Goal: Use online tool/utility: Utilize a website feature to perform a specific function

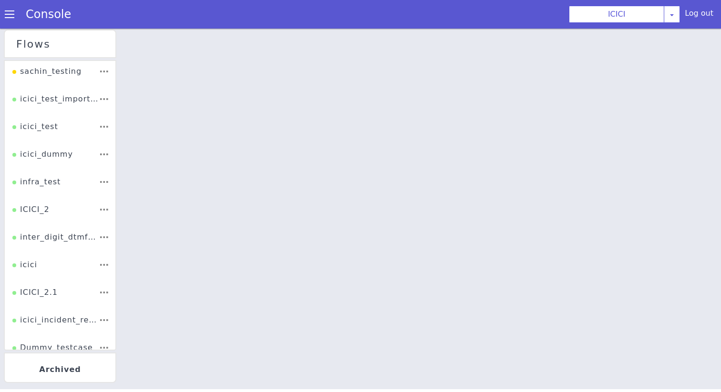
click at [2, 3] on div "Console" at bounding box center [43, 14] width 87 height 27
click at [4, 9] on div "Console" at bounding box center [43, 14] width 87 height 27
click at [6, 10] on span at bounding box center [10, 15] width 10 height 10
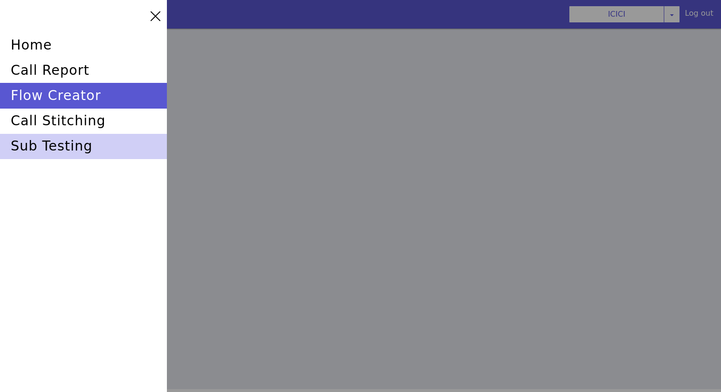
click at [47, 150] on div "sub testing" at bounding box center [83, 146] width 167 height 25
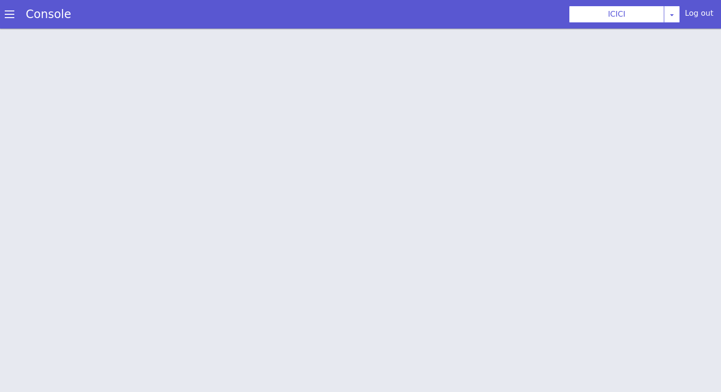
scroll to position [3, 0]
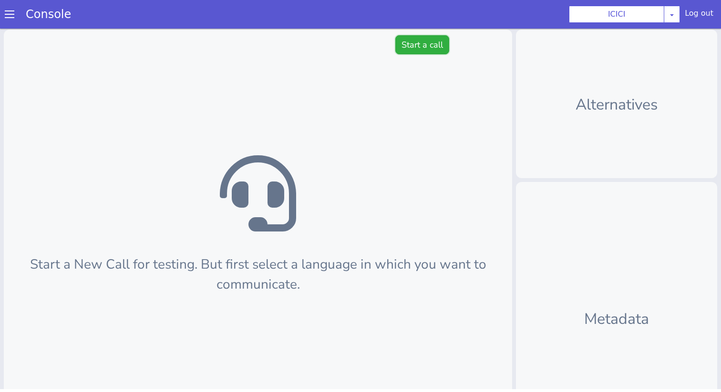
click at [434, 43] on button "Start a call" at bounding box center [422, 44] width 54 height 19
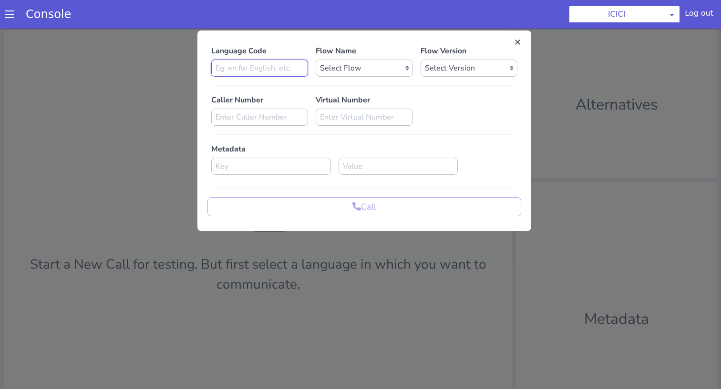
click at [262, 69] on input at bounding box center [259, 68] width 97 height 17
type input "en"
click at [376, 66] on select "Select Flow sachin_testing icici_test_import_1 icici_test icici_dummy infra_tes…" at bounding box center [364, 68] width 97 height 17
click at [358, 76] on select "Select Flow sachin_testing icici_test_import_1 icici_test icici_dummy infra_tes…" at bounding box center [364, 68] width 97 height 17
select select "b03a4faf-32c3-4c7e-b817-7f3662e43ade"
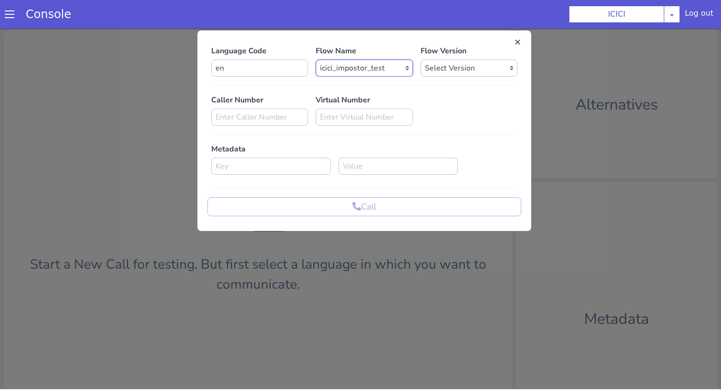
click at [316, 60] on select "Select Flow sachin_testing icici_test_import_1 icici_test icici_dummy infra_tes…" at bounding box center [364, 68] width 97 height 17
click at [439, 67] on select "Select Version 0.0.52 0.0.51 0.0.50 0.0.49 0.0.48 0.0.47 0.0.46 0.0.45 0.0.44 0…" at bounding box center [468, 68] width 97 height 17
select select "0.0.52"
click at [420, 60] on select "Select Version 0.0.52 0.0.51 0.0.50 0.0.49 0.0.48 0.0.47 0.0.46 0.0.45 0.0.44 0…" at bounding box center [468, 68] width 97 height 17
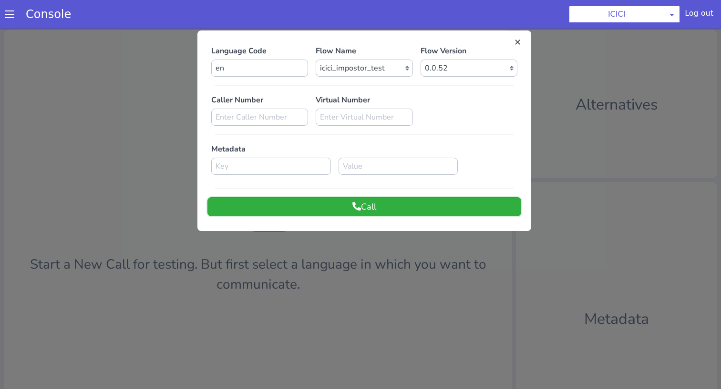
click at [386, 204] on button "Call" at bounding box center [364, 206] width 314 height 19
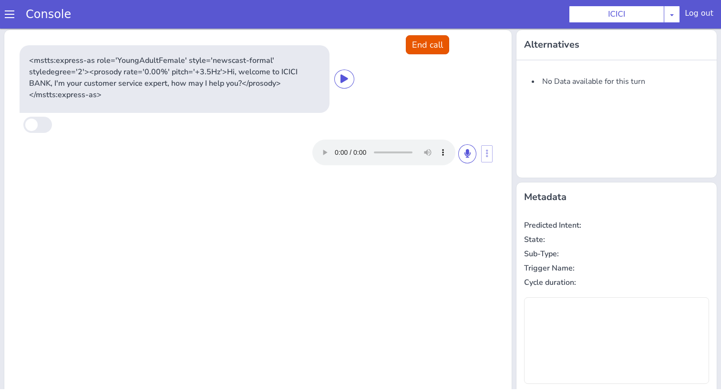
click at [472, 142] on div at bounding box center [394, 153] width 164 height 26
click at [471, 153] on button at bounding box center [467, 153] width 18 height 19
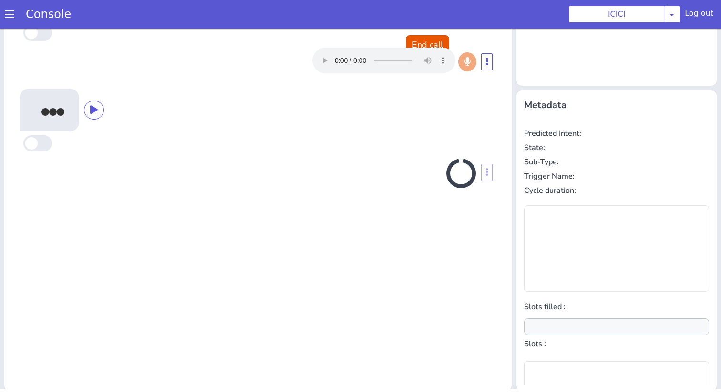
scroll to position [94, 0]
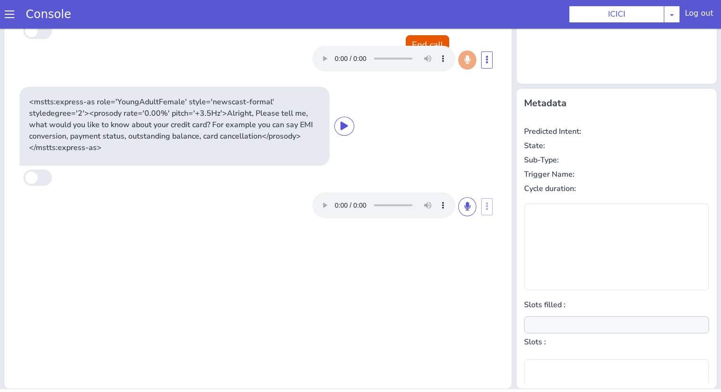
type input "product"
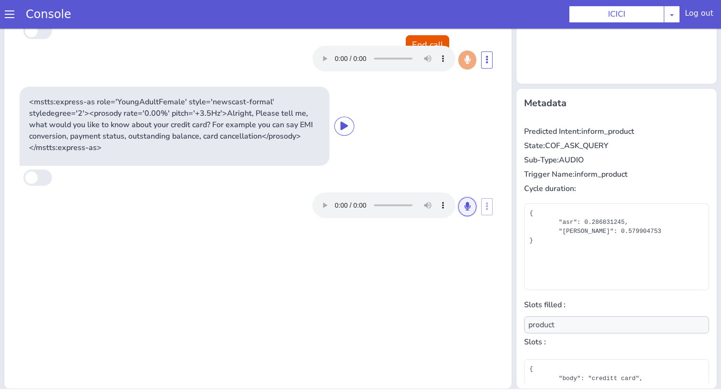
click at [461, 204] on button at bounding box center [467, 206] width 18 height 19
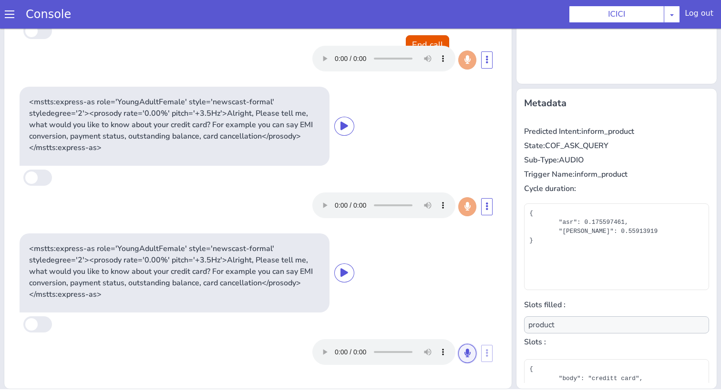
click at [468, 358] on button at bounding box center [467, 353] width 18 height 19
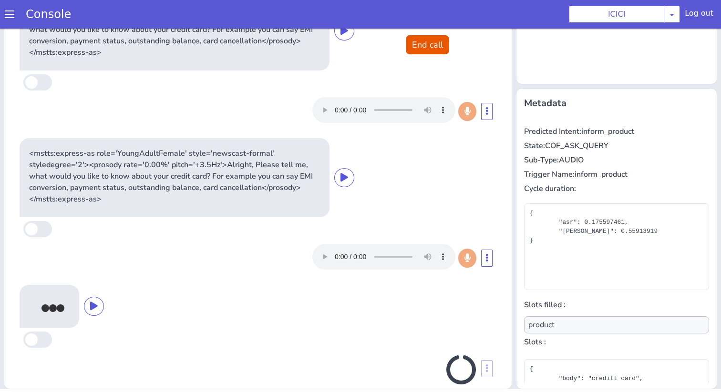
scroll to position [111, 0]
